Goal: Transaction & Acquisition: Purchase product/service

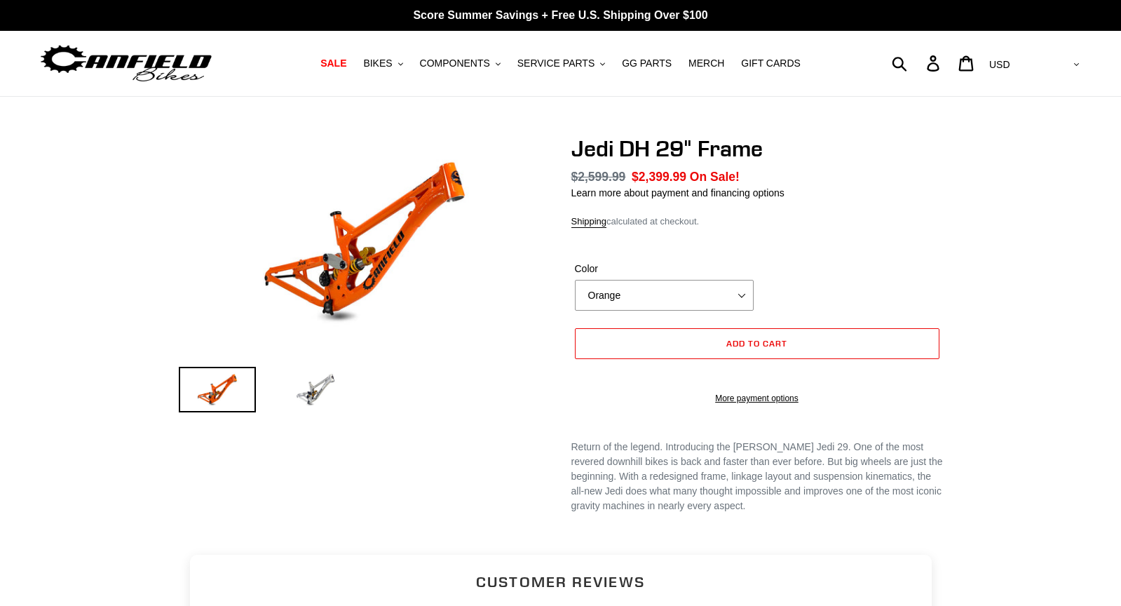
select select "highest-rating"
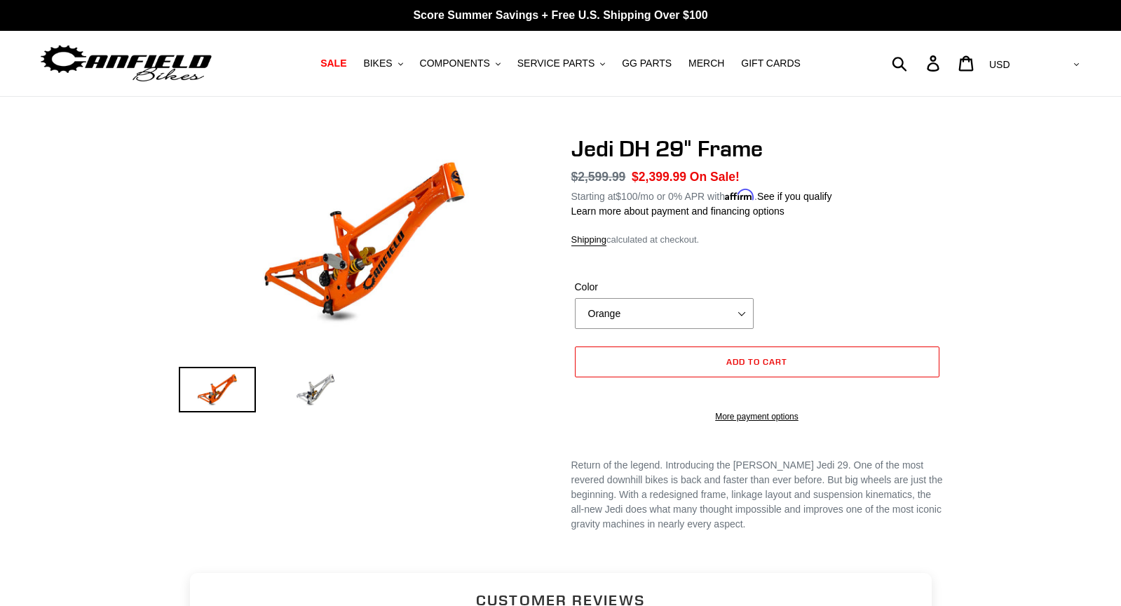
click at [346, 279] on img at bounding box center [415, 132] width 1435 height 807
click at [664, 313] on select "Orange Raw" at bounding box center [664, 313] width 179 height 31
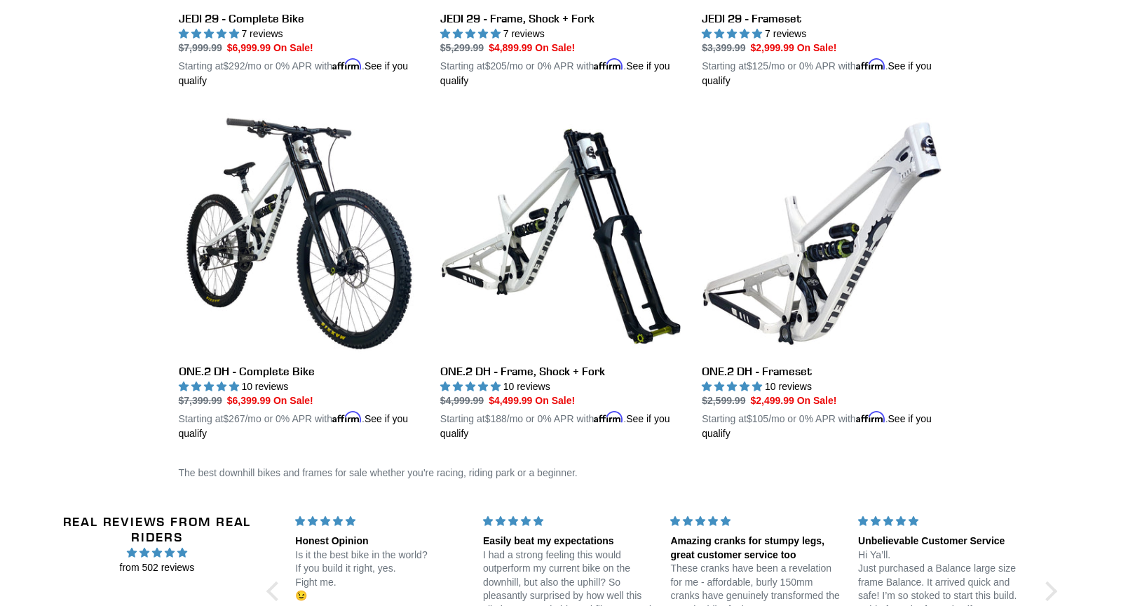
scroll to position [656, 0]
